Goal: Transaction & Acquisition: Purchase product/service

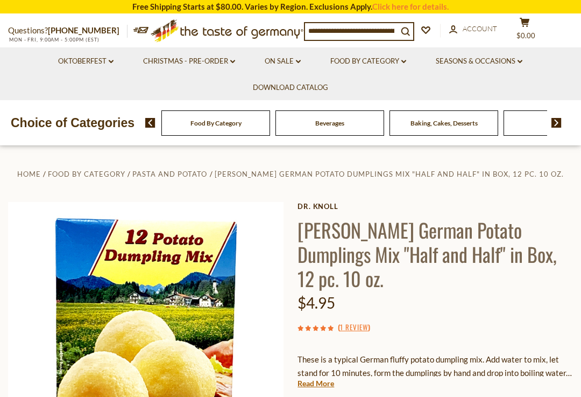
click at [314, 378] on link "Read More" at bounding box center [316, 383] width 37 height 11
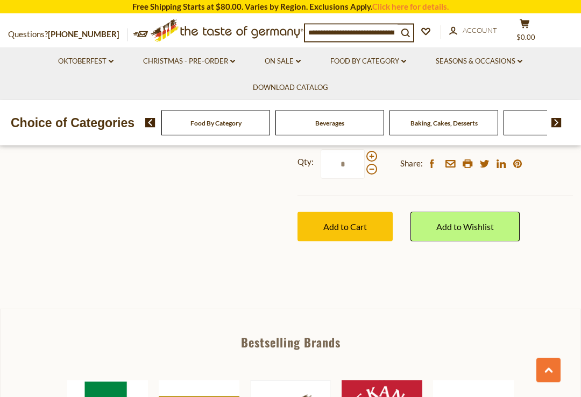
scroll to position [417, 0]
click at [347, 221] on span "Add to Cart" at bounding box center [345, 226] width 44 height 10
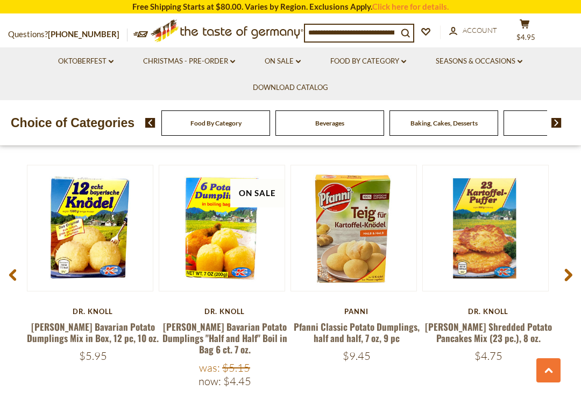
scroll to position [1466, 0]
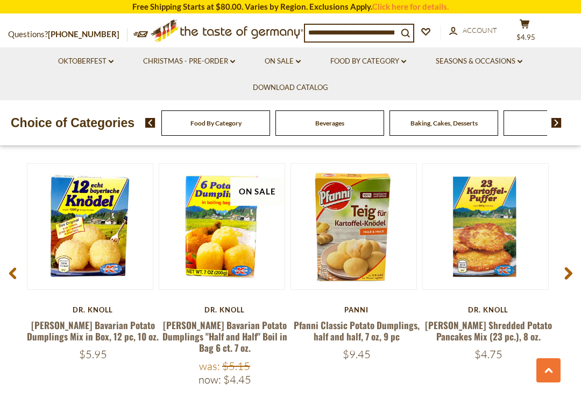
click at [77, 318] on link "[PERSON_NAME] Bavarian Potato Dumplings Mix in Box, 12 pc, 10 oz." at bounding box center [93, 330] width 132 height 25
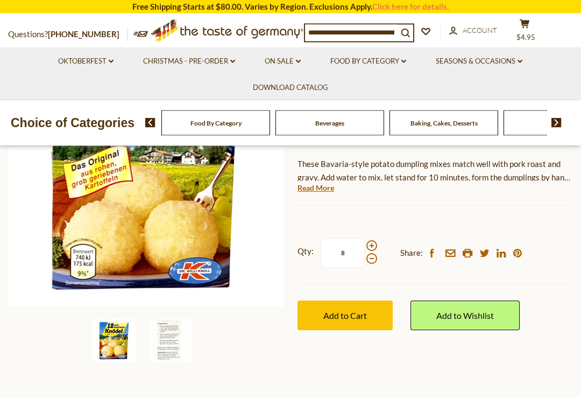
scroll to position [171, 0]
click at [349, 313] on span "Add to Cart" at bounding box center [345, 315] width 44 height 10
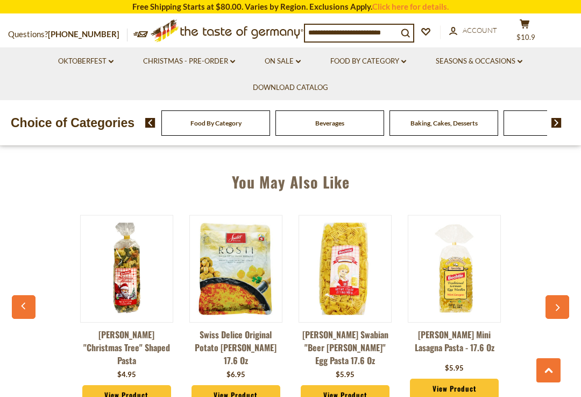
scroll to position [694, 0]
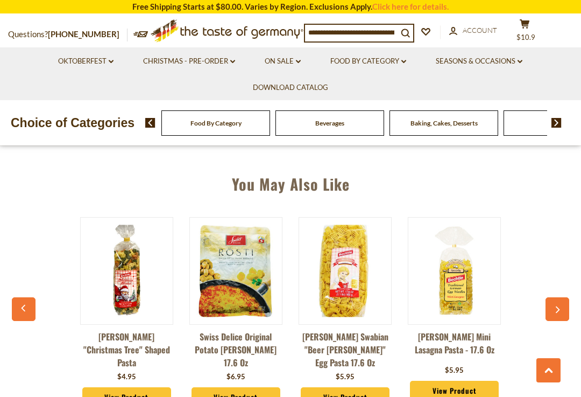
click at [556, 308] on icon "button" at bounding box center [557, 310] width 7 height 8
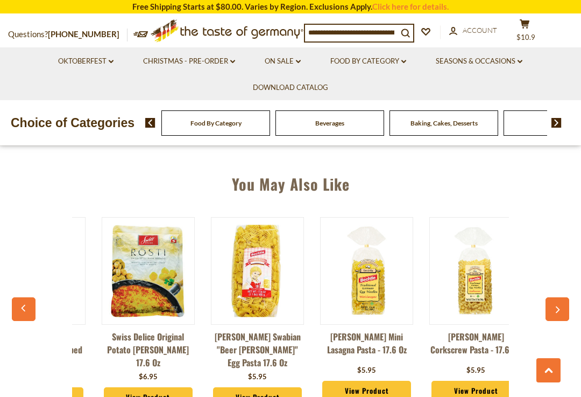
scroll to position [0, 109]
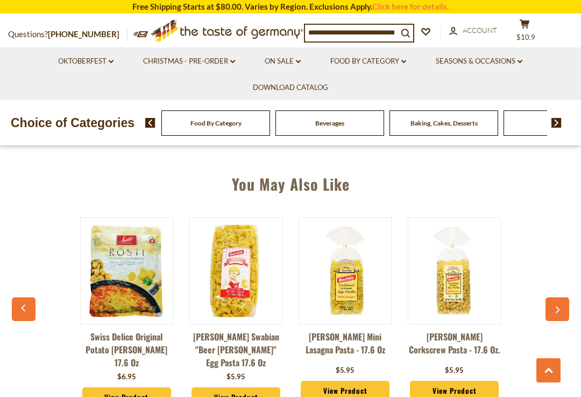
click at [550, 306] on button "button" at bounding box center [558, 309] width 24 height 24
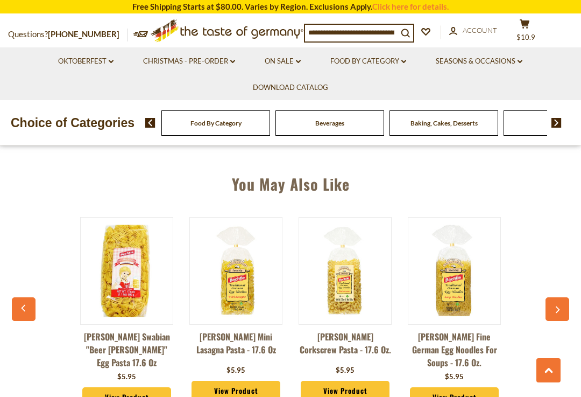
click at [547, 305] on button "button" at bounding box center [558, 309] width 24 height 24
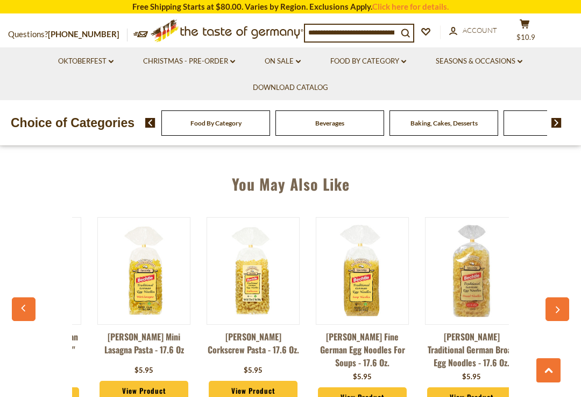
scroll to position [0, 328]
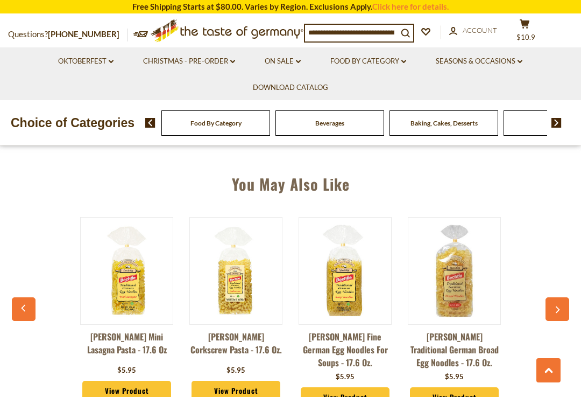
click at [541, 295] on div "[PERSON_NAME] "Christmas Tree" Shaped Pasta $4.95 View Product Swiss Delice Ori…" at bounding box center [290, 314] width 546 height 223
click at [548, 302] on button "button" at bounding box center [558, 309] width 24 height 24
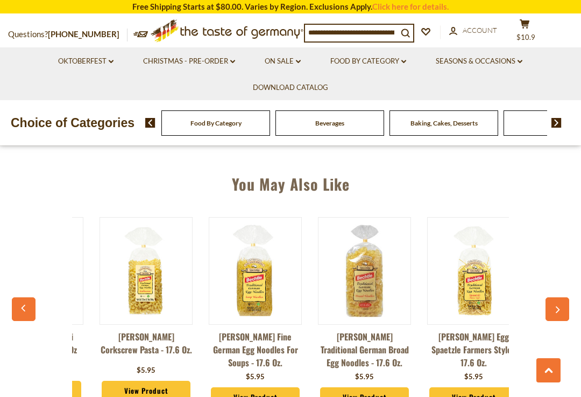
scroll to position [0, 437]
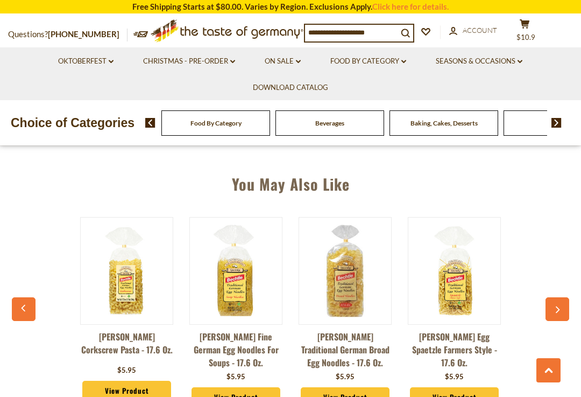
click at [554, 307] on icon "button" at bounding box center [557, 310] width 7 height 8
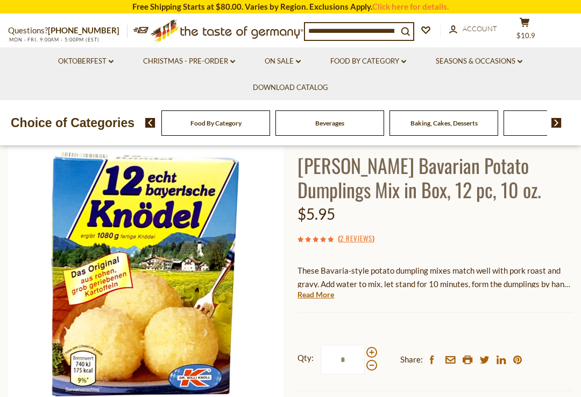
scroll to position [0, 0]
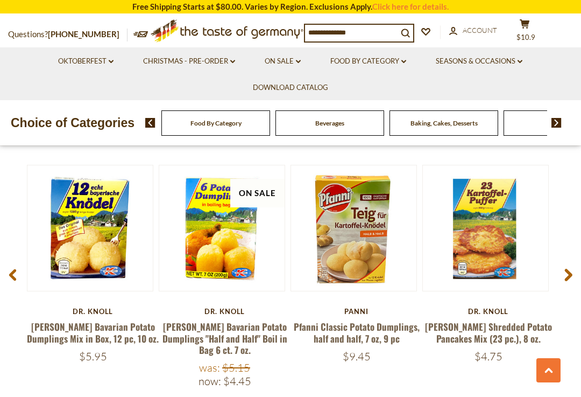
scroll to position [1331, 0]
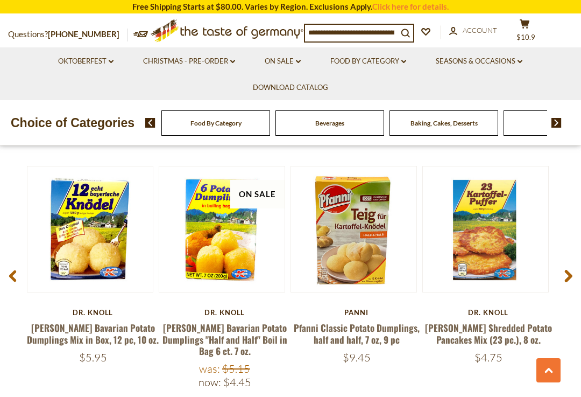
click at [562, 263] on span at bounding box center [568, 278] width 25 height 34
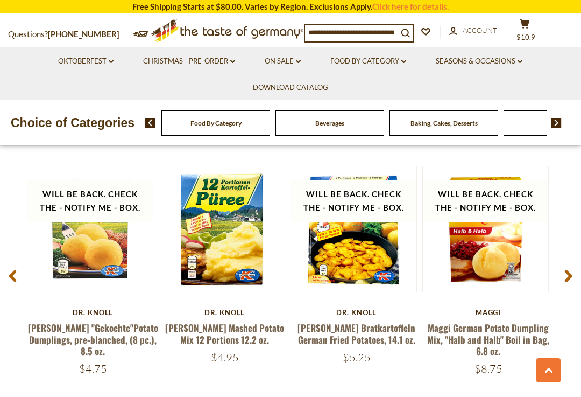
click at [563, 264] on span at bounding box center [568, 278] width 25 height 34
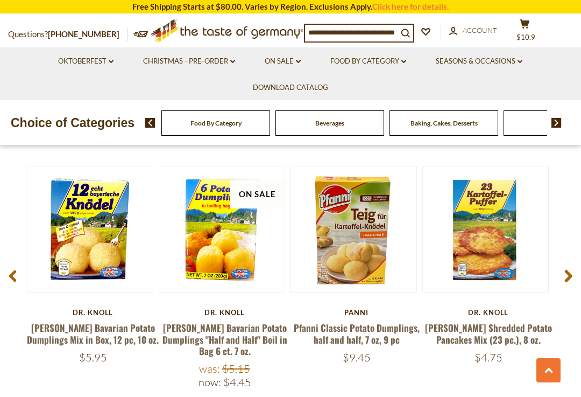
click at [576, 269] on span at bounding box center [568, 278] width 25 height 34
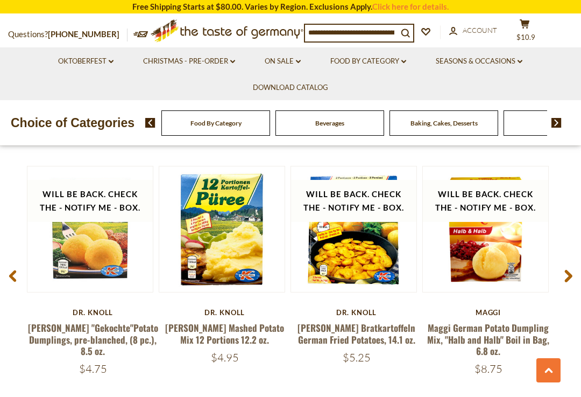
click at [565, 270] on icon at bounding box center [568, 276] width 8 height 13
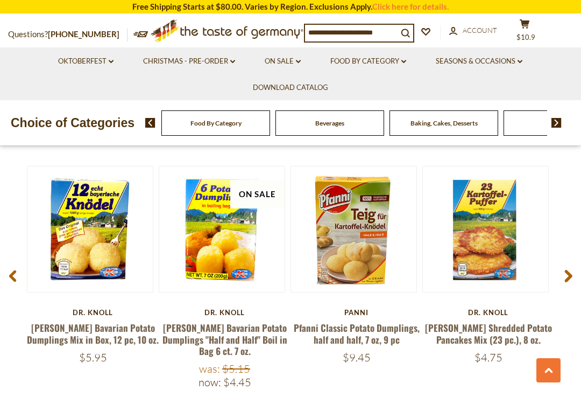
click at [577, 272] on span at bounding box center [568, 278] width 25 height 34
